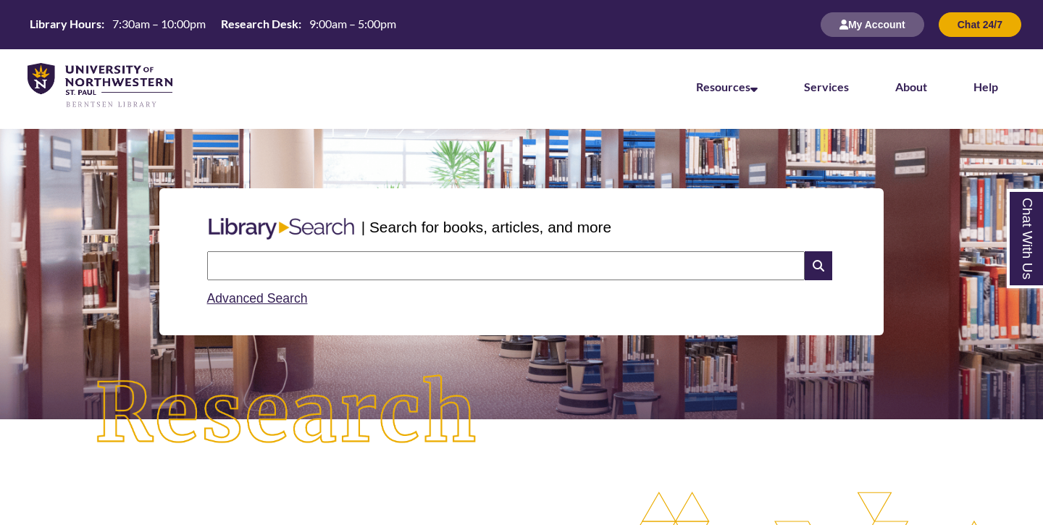
click at [839, 77] on li "Services" at bounding box center [826, 85] width 91 height 72
click at [832, 88] on link "Services" at bounding box center [826, 88] width 45 height 16
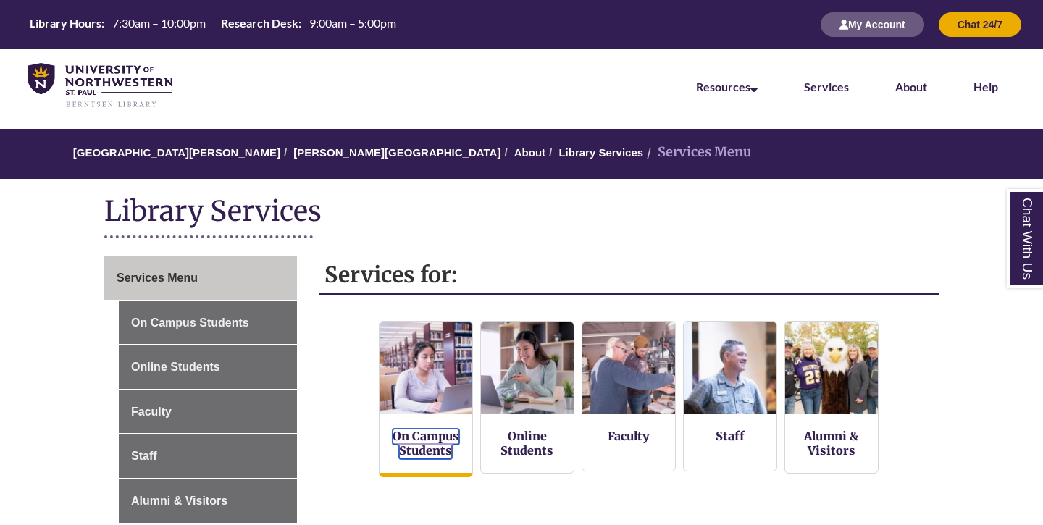
click at [413, 447] on link "On Campus Students" at bounding box center [425, 444] width 67 height 30
